Goal: Find specific page/section: Find specific page/section

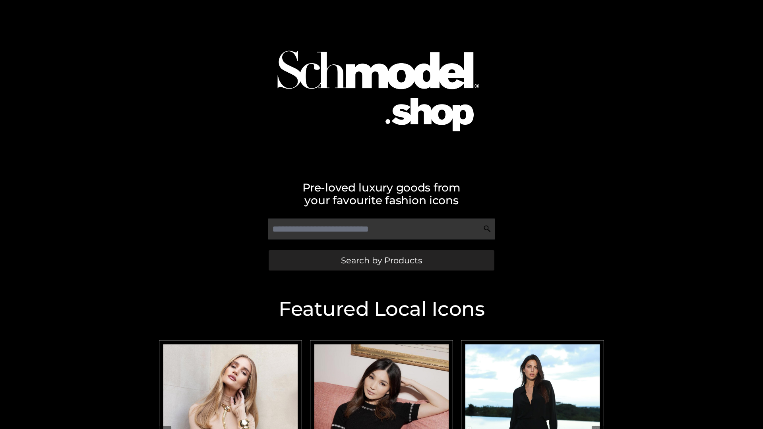
click at [381, 260] on span "Search by Products" at bounding box center [381, 260] width 81 height 8
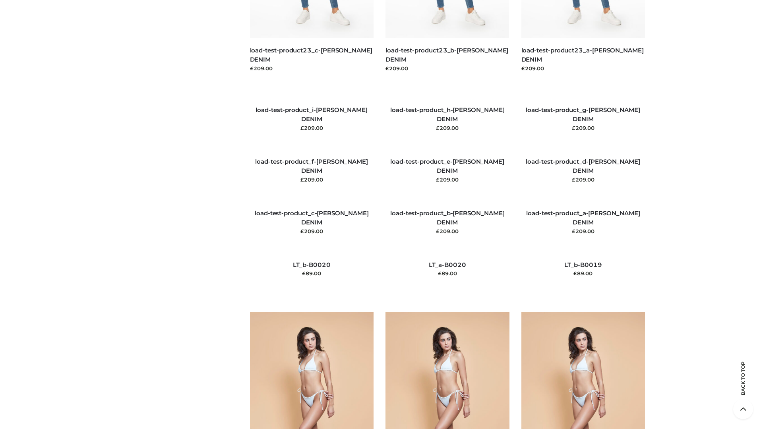
scroll to position [1869, 0]
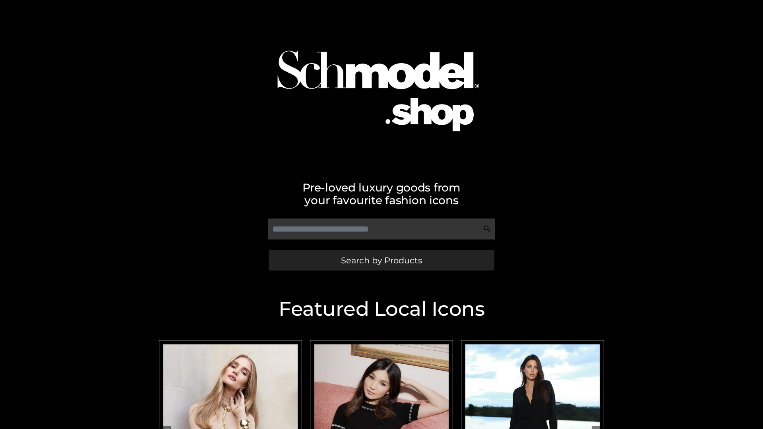
click at [381, 260] on span "Search by Products" at bounding box center [381, 260] width 81 height 8
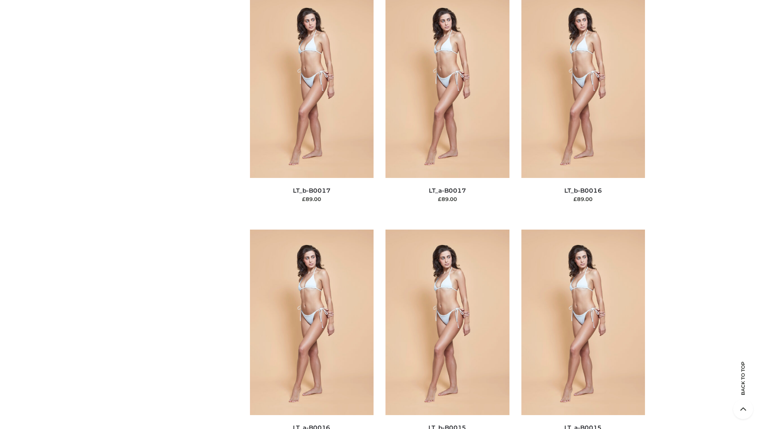
scroll to position [2612, 0]
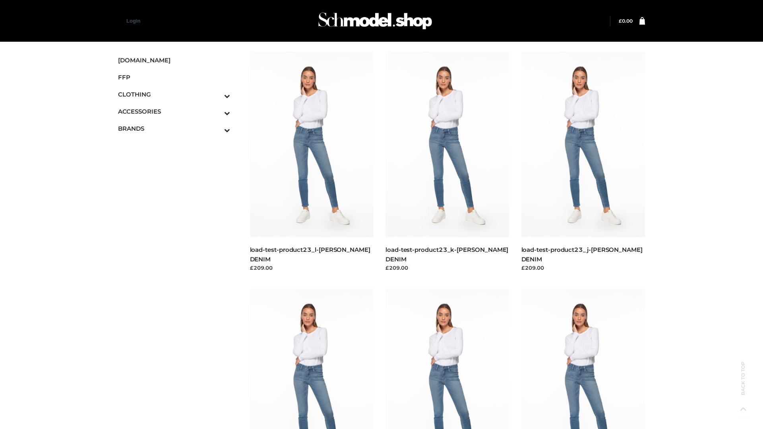
scroll to position [697, 0]
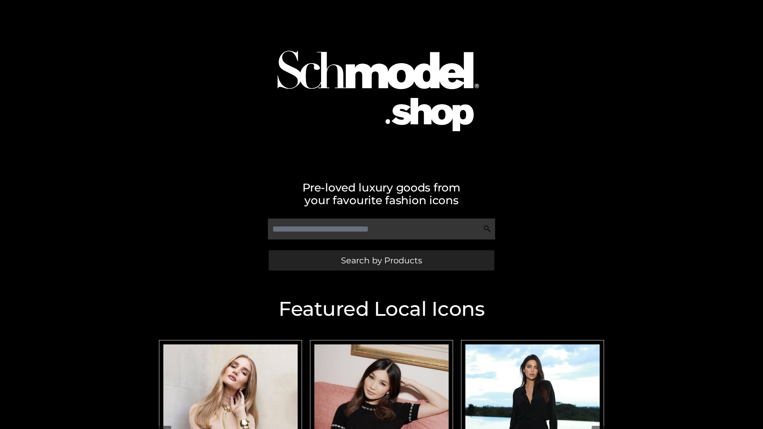
click at [381, 260] on span "Search by Products" at bounding box center [381, 260] width 81 height 8
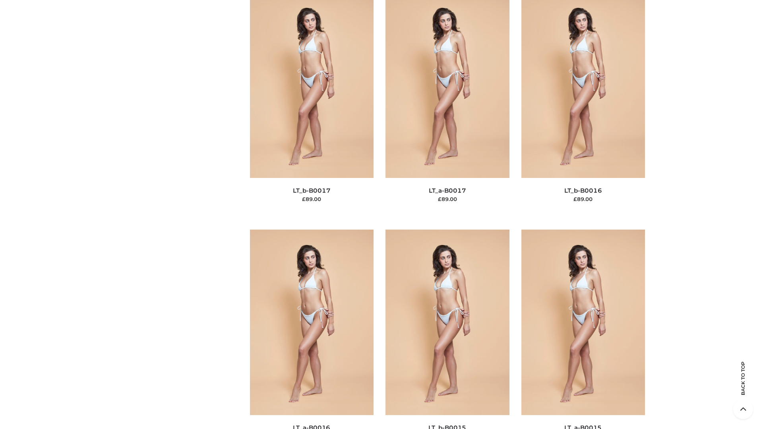
scroll to position [2612, 0]
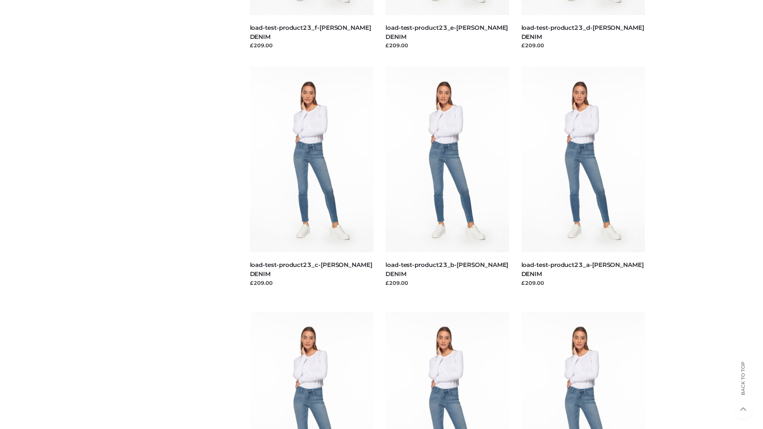
scroll to position [697, 0]
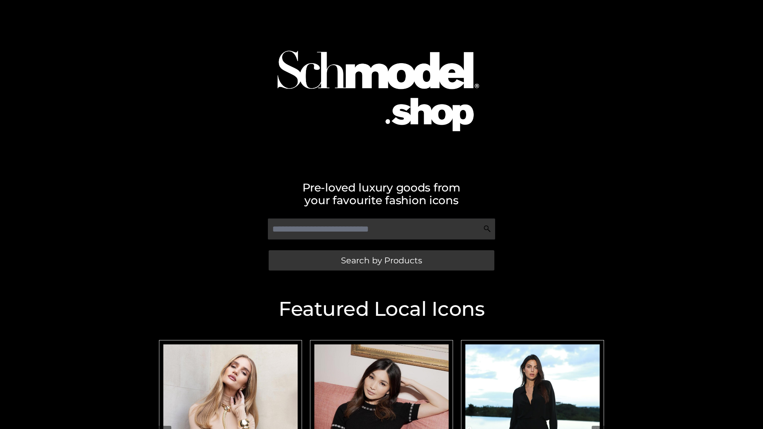
click at [381, 260] on span "Search by Products" at bounding box center [381, 260] width 81 height 8
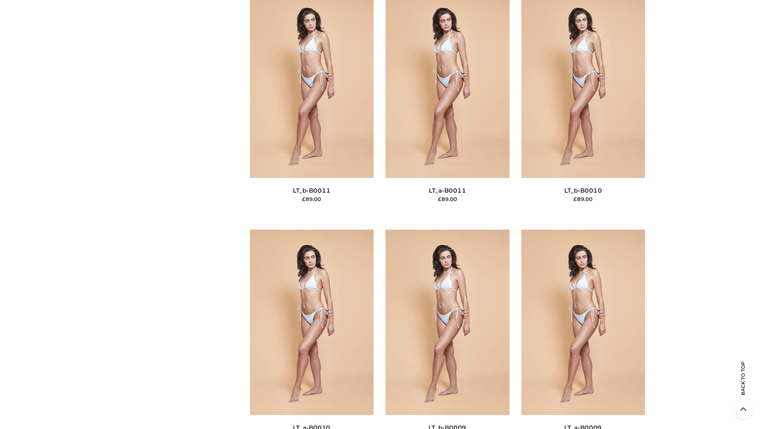
scroll to position [3570, 0]
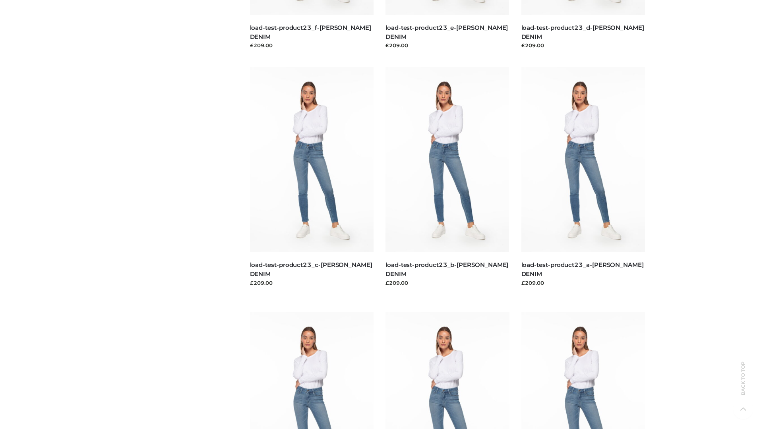
scroll to position [697, 0]
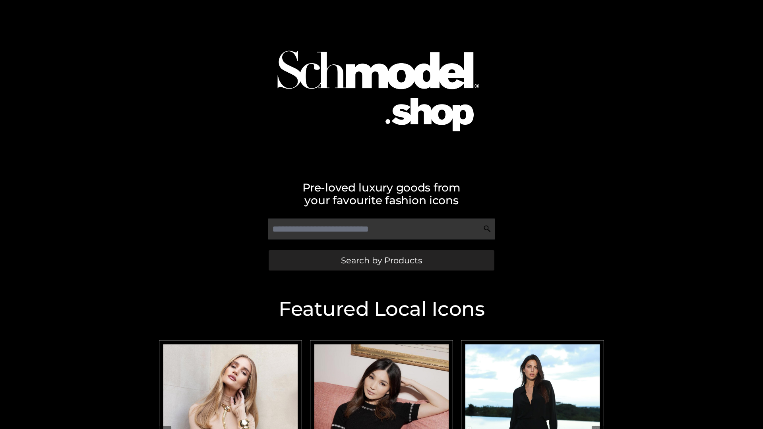
click at [381, 260] on span "Search by Products" at bounding box center [381, 260] width 81 height 8
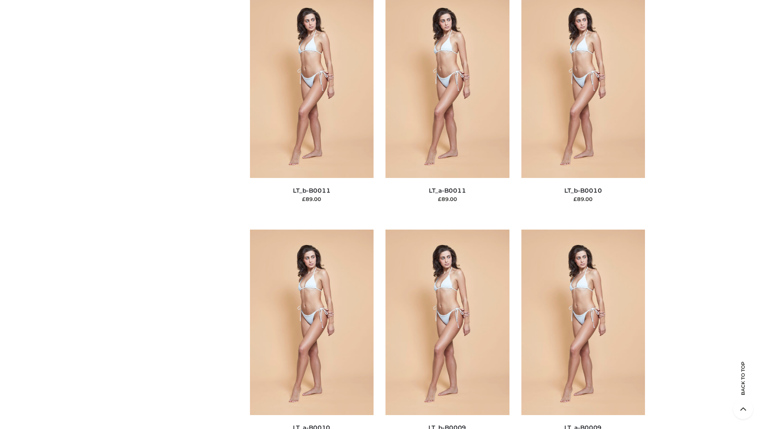
scroll to position [3570, 0]
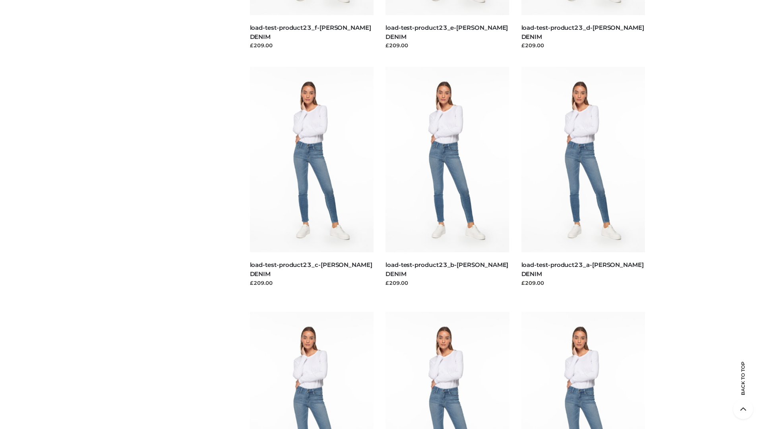
scroll to position [697, 0]
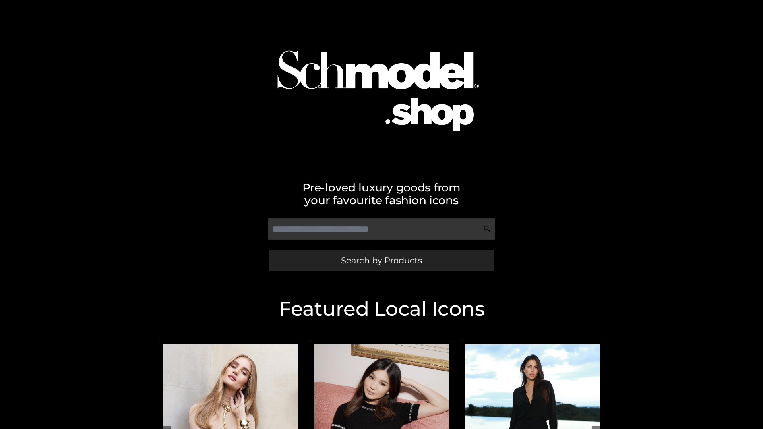
click at [381, 260] on span "Search by Products" at bounding box center [381, 260] width 81 height 8
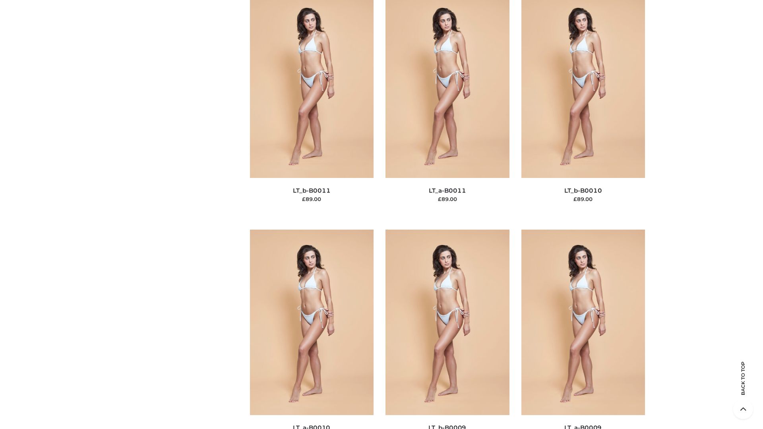
scroll to position [3570, 0]
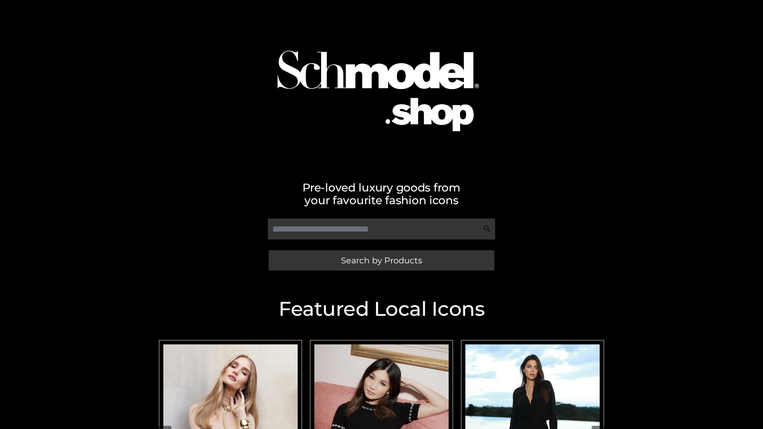
click at [381, 260] on span "Search by Products" at bounding box center [381, 260] width 81 height 8
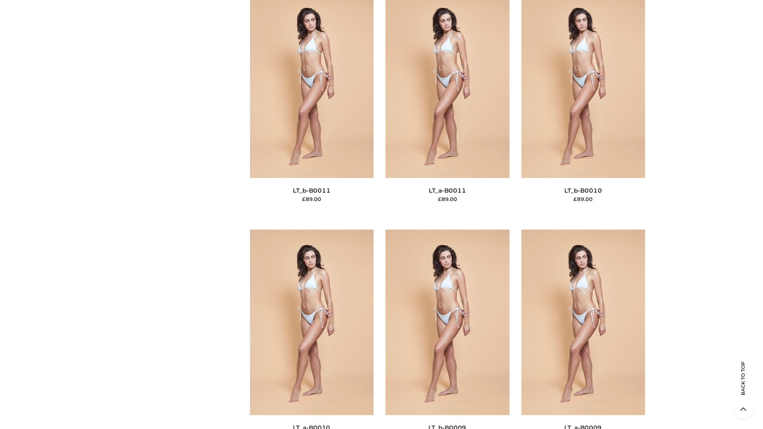
scroll to position [3570, 0]
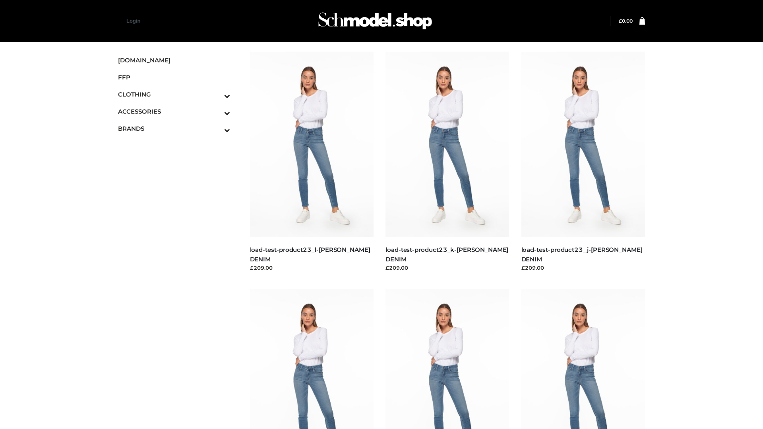
scroll to position [697, 0]
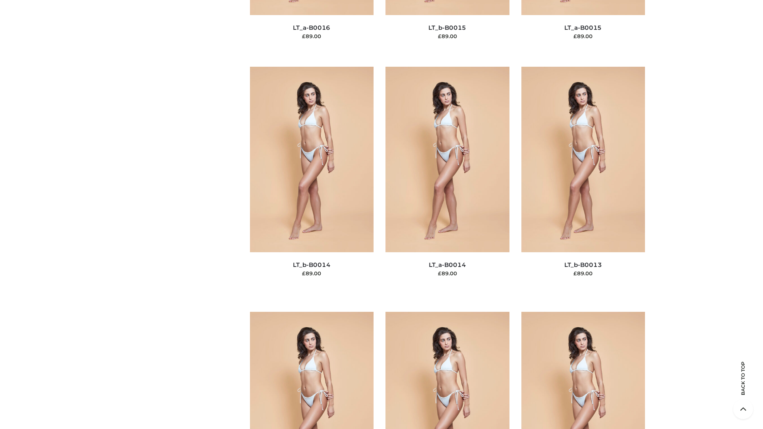
scroll to position [2827, 0]
